Goal: Information Seeking & Learning: Learn about a topic

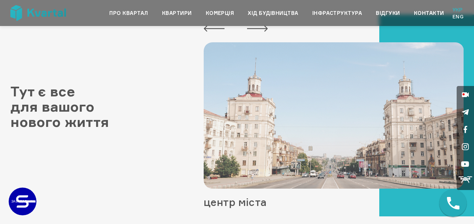
scroll to position [40, 0]
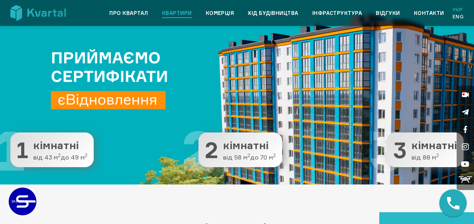
click at [176, 11] on link "Квартири" at bounding box center [177, 13] width 30 height 8
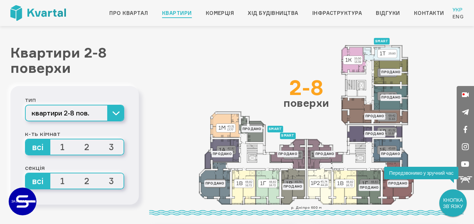
click at [115, 146] on span "3" at bounding box center [111, 146] width 25 height 15
click at [99, 139] on input "3" at bounding box center [99, 139] width 0 height 0
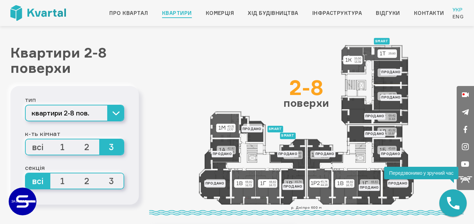
click at [64, 180] on span "1" at bounding box center [62, 180] width 25 height 15
click at [50, 173] on input "1" at bounding box center [50, 173] width 0 height 0
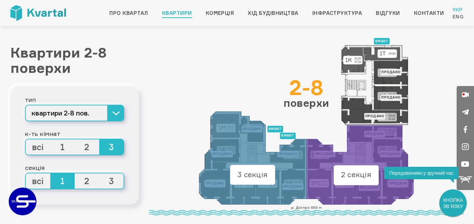
click at [86, 181] on span "2" at bounding box center [87, 180] width 25 height 15
click at [75, 173] on input "2" at bounding box center [75, 173] width 0 height 0
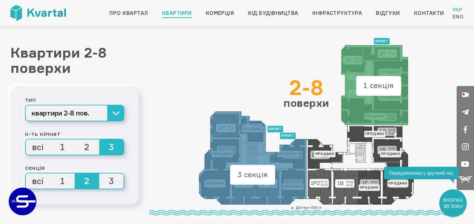
click at [119, 185] on span "3" at bounding box center [111, 180] width 25 height 15
click at [99, 173] on input "3" at bounding box center [99, 173] width 0 height 0
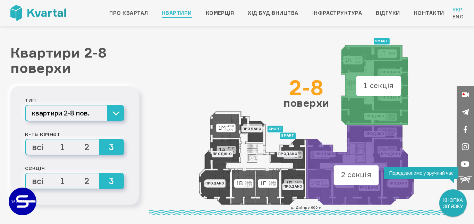
click at [39, 180] on span "всі" at bounding box center [38, 180] width 25 height 15
click at [26, 173] on input "всі" at bounding box center [26, 173] width 0 height 0
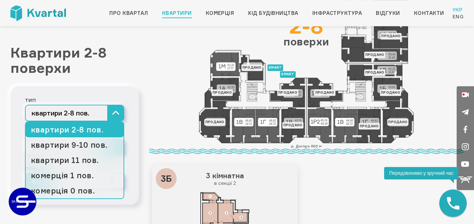
scroll to position [119, 0]
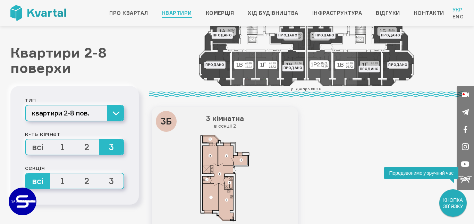
click at [109, 148] on span "3" at bounding box center [111, 146] width 25 height 15
click at [99, 139] on input "3" at bounding box center [99, 139] width 0 height 0
click at [92, 147] on span "2" at bounding box center [87, 146] width 25 height 15
click at [75, 139] on input "2" at bounding box center [75, 139] width 0 height 0
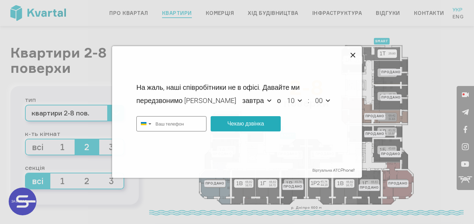
click at [352, 55] on icon at bounding box center [353, 55] width 8 height 8
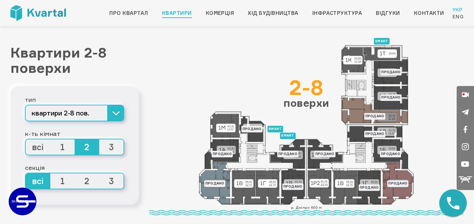
type input "+380"
click at [433, 12] on link "Контакти" at bounding box center [429, 13] width 30 height 8
click at [124, 14] on link "Про квартал" at bounding box center [128, 13] width 39 height 8
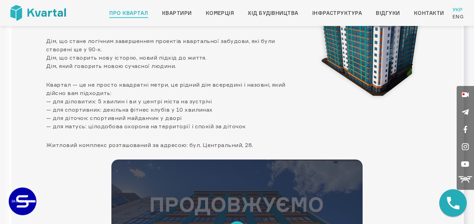
scroll to position [79, 0]
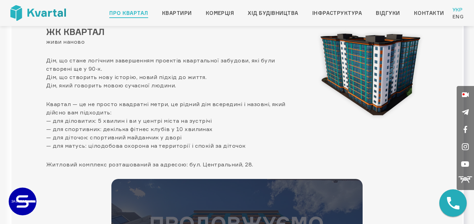
drag, startPoint x: 192, startPoint y: 59, endPoint x: 213, endPoint y: 84, distance: 32.5
click at [213, 84] on p "Дім, що стане логічним завершенням проектів квартальної забудови, які були ство…" at bounding box center [171, 72] width 251 height 33
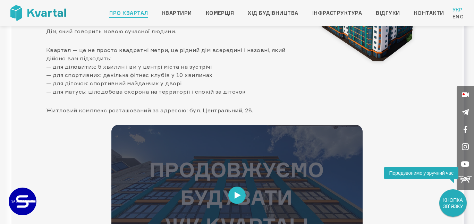
scroll to position [0, 0]
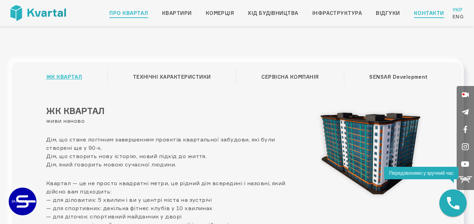
click at [430, 11] on link "Контакти" at bounding box center [429, 13] width 30 height 8
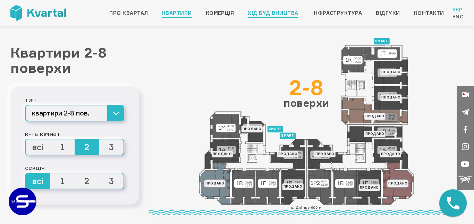
click at [284, 15] on link "Хід будівництва" at bounding box center [273, 13] width 50 height 8
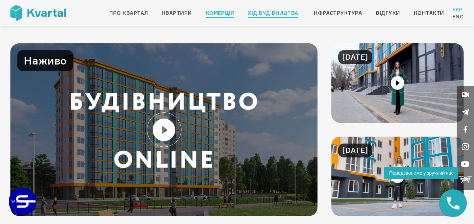
click at [229, 12] on link "Комерція" at bounding box center [220, 13] width 28 height 8
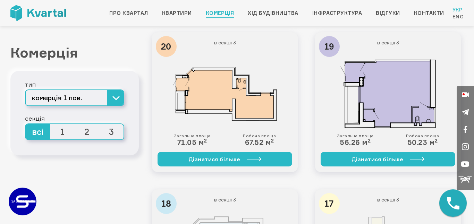
scroll to position [198, 0]
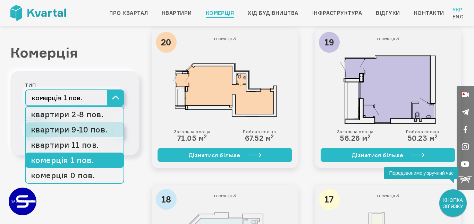
click at [89, 131] on link "квартири 9-10 пов." at bounding box center [75, 129] width 98 height 15
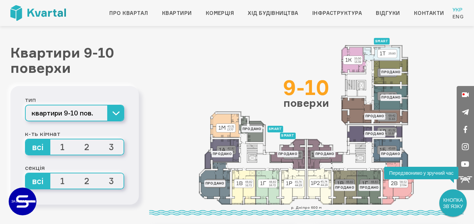
click at [112, 149] on span "3" at bounding box center [111, 146] width 25 height 15
click at [99, 139] on input "3" at bounding box center [99, 139] width 0 height 0
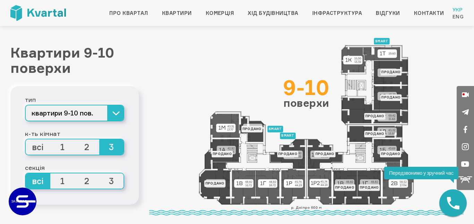
click at [87, 150] on span "2" at bounding box center [87, 146] width 25 height 15
click at [75, 139] on input "2" at bounding box center [75, 139] width 0 height 0
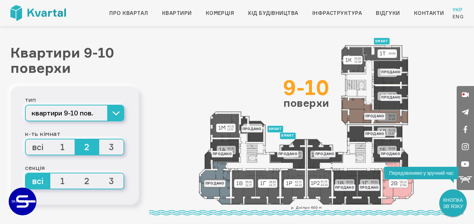
click at [110, 149] on span "3" at bounding box center [111, 146] width 25 height 15
click at [99, 139] on input "3" at bounding box center [99, 139] width 0 height 0
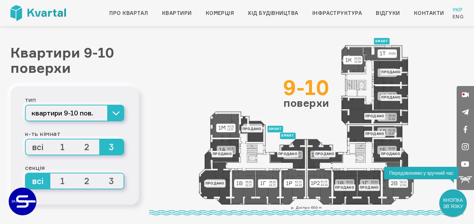
click at [36, 149] on span "всі" at bounding box center [38, 146] width 25 height 15
click at [26, 139] on input "всі" at bounding box center [26, 139] width 0 height 0
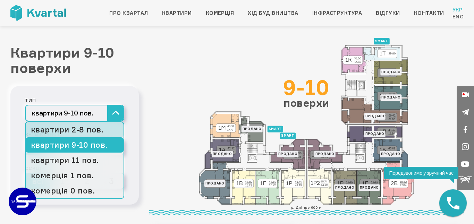
click at [95, 132] on link "квартири 2-8 пов." at bounding box center [75, 129] width 98 height 15
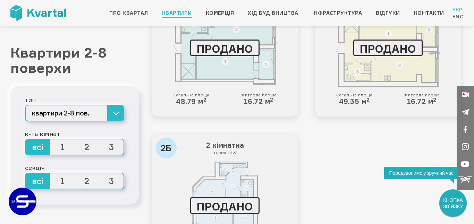
scroll to position [1597, 0]
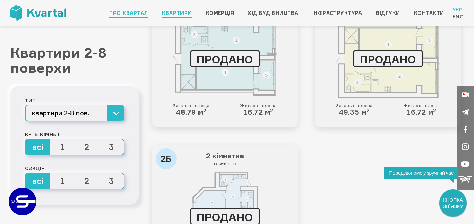
click at [126, 12] on link "Про квартал" at bounding box center [128, 13] width 39 height 8
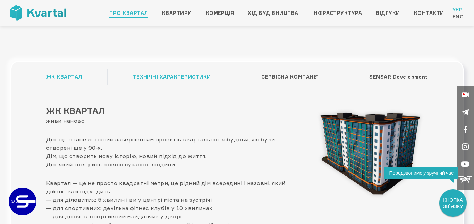
click at [191, 76] on link "ТЕХНІЧНІ ХАРАКТЕРИСТИКИ" at bounding box center [172, 76] width 78 height 13
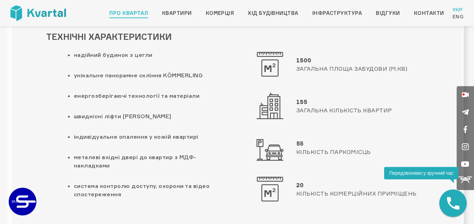
scroll to position [40, 0]
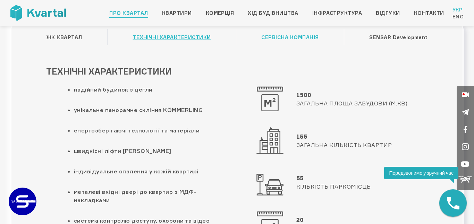
click at [285, 39] on link "СЕРВІСНА КОМПАНІЯ" at bounding box center [289, 37] width 57 height 13
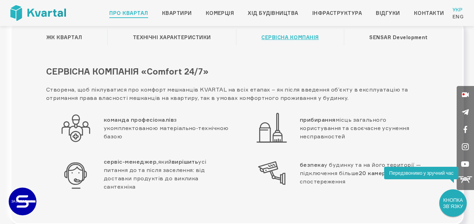
drag, startPoint x: 139, startPoint y: 128, endPoint x: 154, endPoint y: 143, distance: 20.6
click at [154, 143] on div "команда професіоналів з укомплектованою матеріально-технічною базою" at bounding box center [139, 127] width 186 height 31
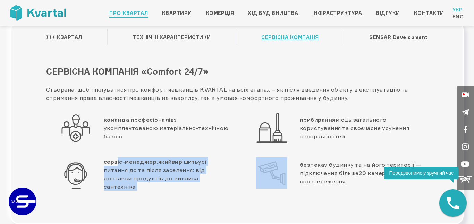
drag, startPoint x: 119, startPoint y: 164, endPoint x: 250, endPoint y: 185, distance: 132.9
click at [250, 185] on div "команда професіоналів з укомплектованою матеріально-технічною базою прибирання …" at bounding box center [237, 158] width 392 height 92
drag, startPoint x: 304, startPoint y: 121, endPoint x: 350, endPoint y: 142, distance: 50.5
click at [350, 142] on div "прибирання місць загального користування та своєчасне усунення несправностей" at bounding box center [335, 127] width 186 height 31
drag, startPoint x: 304, startPoint y: 163, endPoint x: 341, endPoint y: 193, distance: 48.1
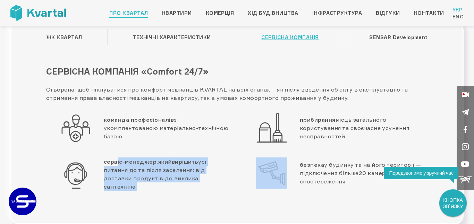
click at [341, 193] on div "безпека у будинку та на його території — підключення більше 20 камер відео спос…" at bounding box center [335, 181] width 196 height 47
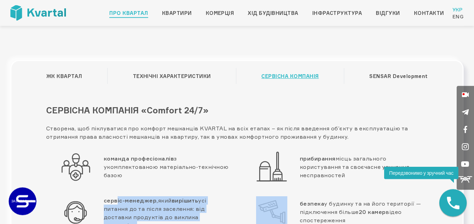
scroll to position [0, 0]
click at [424, 13] on link "Контакти" at bounding box center [429, 13] width 30 height 8
click at [320, 16] on link "Інфраструктура" at bounding box center [337, 13] width 50 height 8
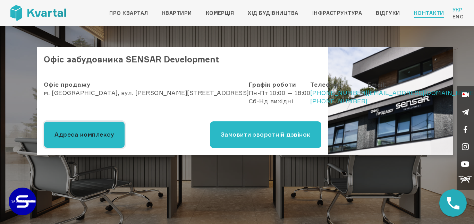
click at [75, 139] on button "Адреса комплексу" at bounding box center [84, 134] width 81 height 27
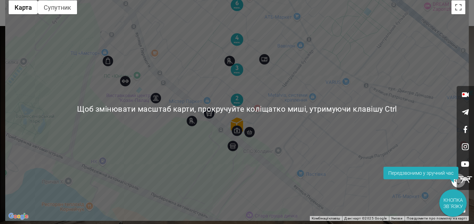
scroll to position [19, 0]
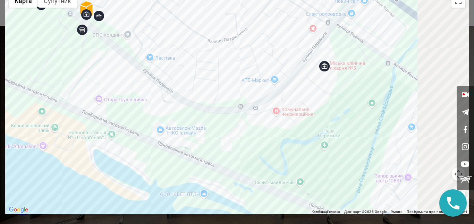
drag, startPoint x: 360, startPoint y: 150, endPoint x: 196, endPoint y: 32, distance: 201.6
click at [196, 32] on div at bounding box center [237, 102] width 464 height 224
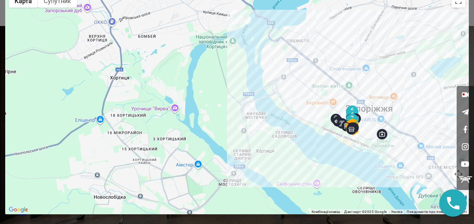
click at [413, 169] on div at bounding box center [237, 102] width 464 height 224
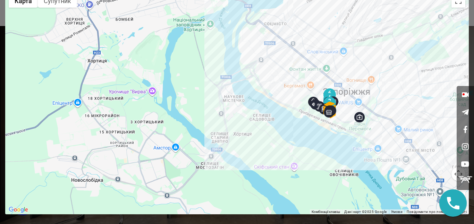
drag, startPoint x: 339, startPoint y: 135, endPoint x: 272, endPoint y: 92, distance: 79.8
click at [272, 92] on div at bounding box center [237, 102] width 464 height 224
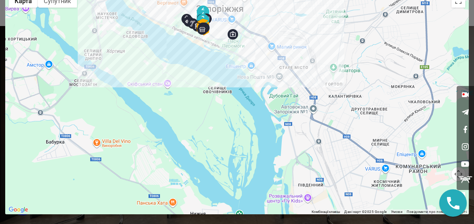
drag, startPoint x: 284, startPoint y: 89, endPoint x: 242, endPoint y: 60, distance: 51.6
click at [221, 45] on div at bounding box center [237, 102] width 464 height 224
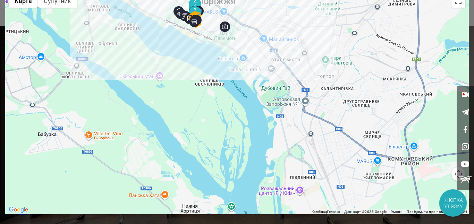
click at [279, 69] on div at bounding box center [237, 102] width 464 height 224
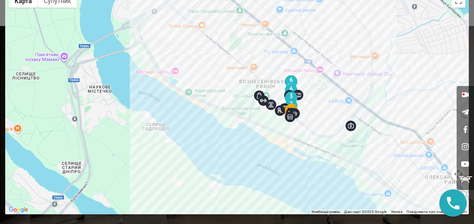
drag, startPoint x: 231, startPoint y: 43, endPoint x: 442, endPoint y: 219, distance: 274.7
click at [442, 214] on div "Щоб змінювати масштаб карти, прокручуйте коліщатко миші, утримуючи клавішу Ctrl" at bounding box center [237, 102] width 464 height 224
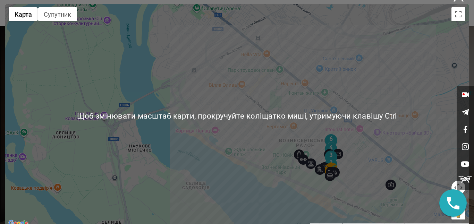
scroll to position [0, 0]
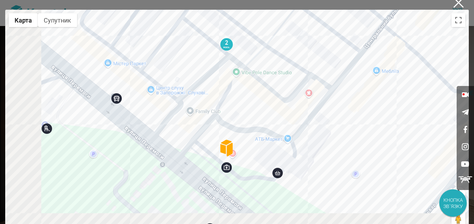
drag, startPoint x: 275, startPoint y: 198, endPoint x: 396, endPoint y: 138, distance: 134.9
click at [396, 138] on div at bounding box center [237, 122] width 464 height 224
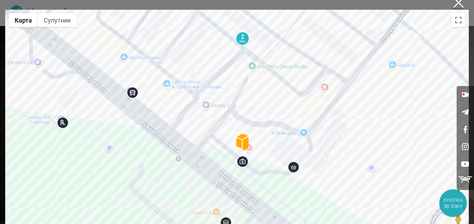
click at [240, 143] on img at bounding box center [242, 142] width 17 height 17
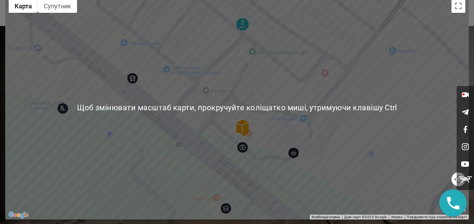
scroll to position [19, 0]
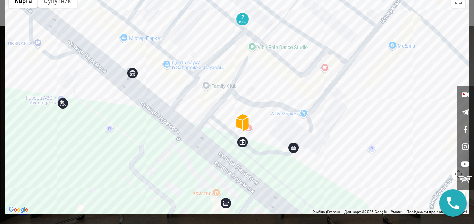
click at [245, 125] on img at bounding box center [242, 123] width 17 height 17
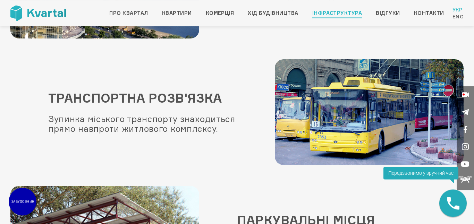
scroll to position [158, 0]
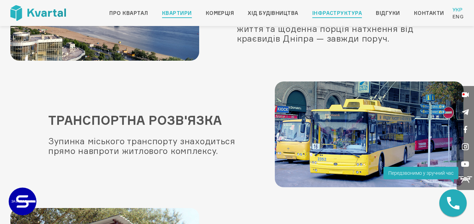
click at [180, 12] on link "Квартири" at bounding box center [177, 13] width 30 height 8
